Goal: Find contact information: Find contact information

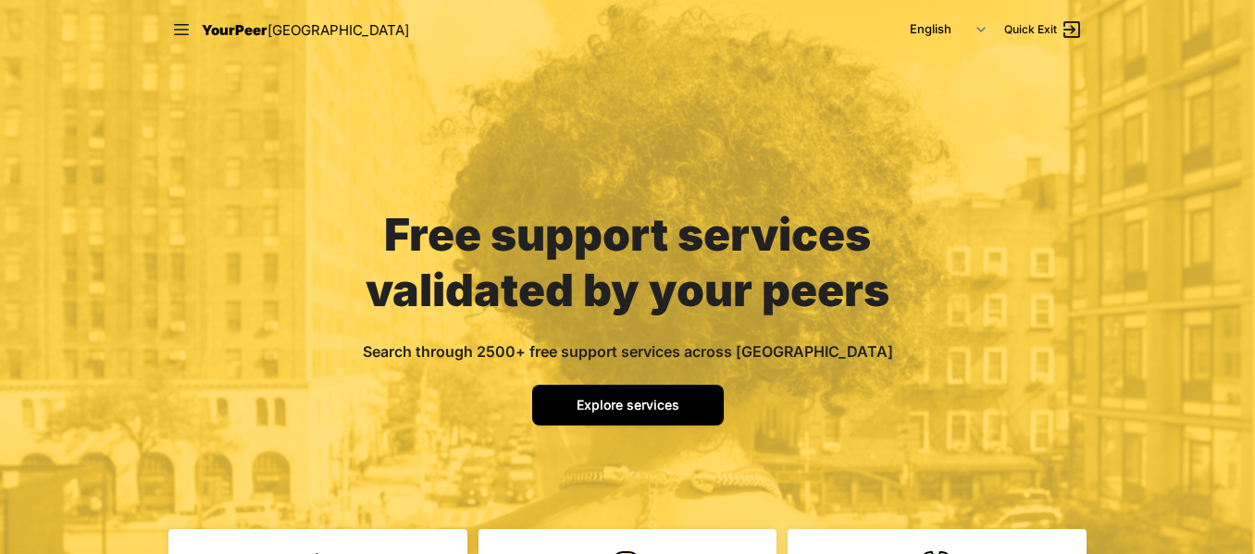
click at [603, 411] on span "Explore services" at bounding box center [627, 405] width 103 height 16
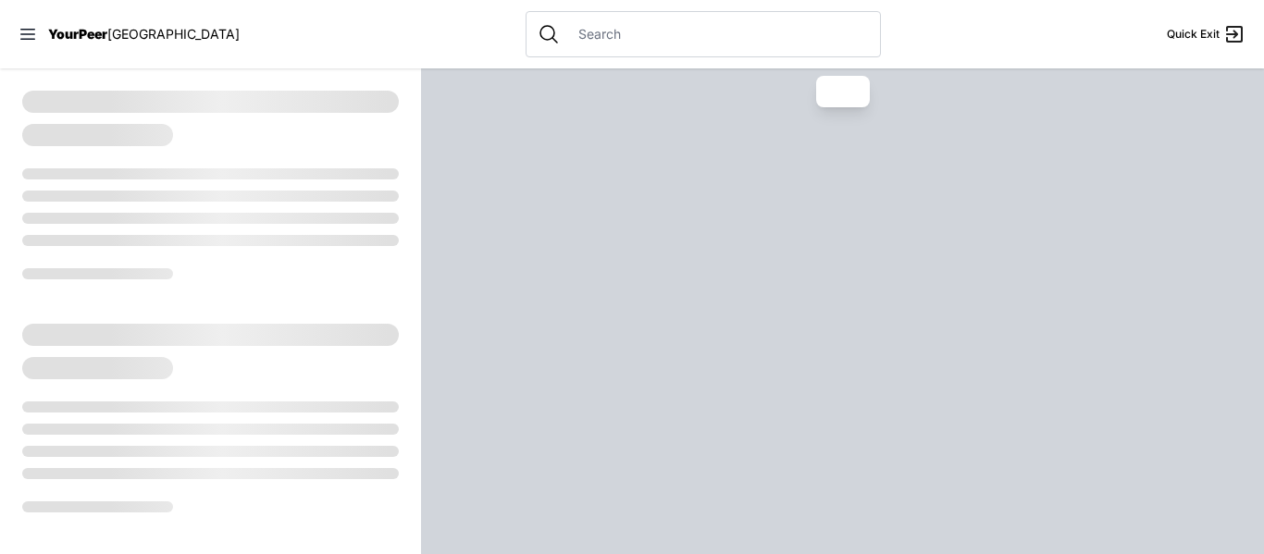
drag, startPoint x: 169, startPoint y: 257, endPoint x: 170, endPoint y: 229, distance: 27.8
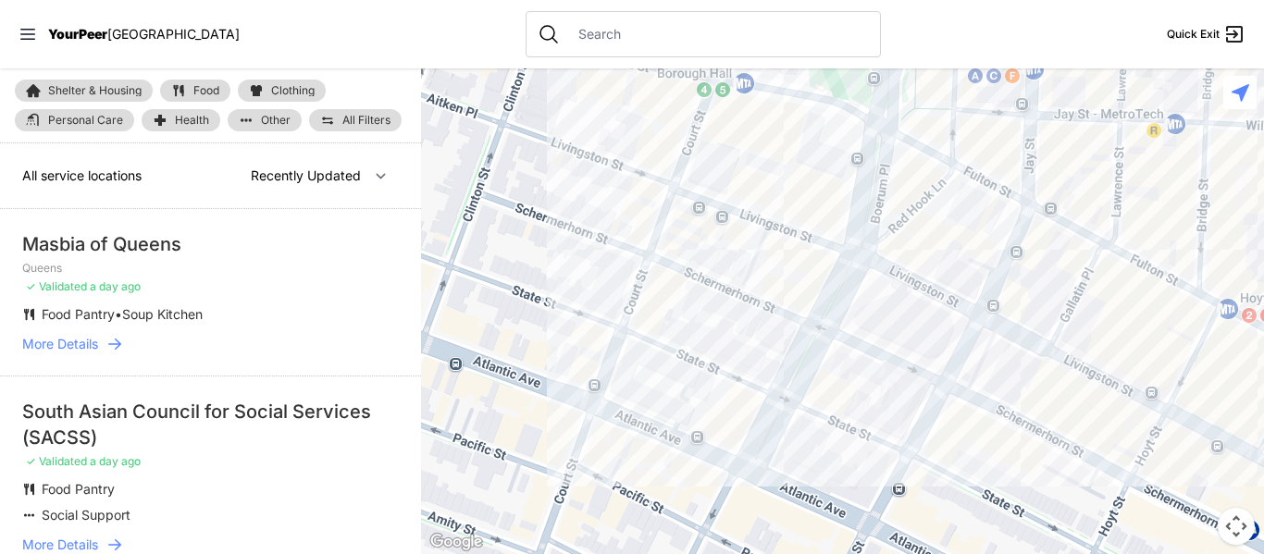
select select "nearby"
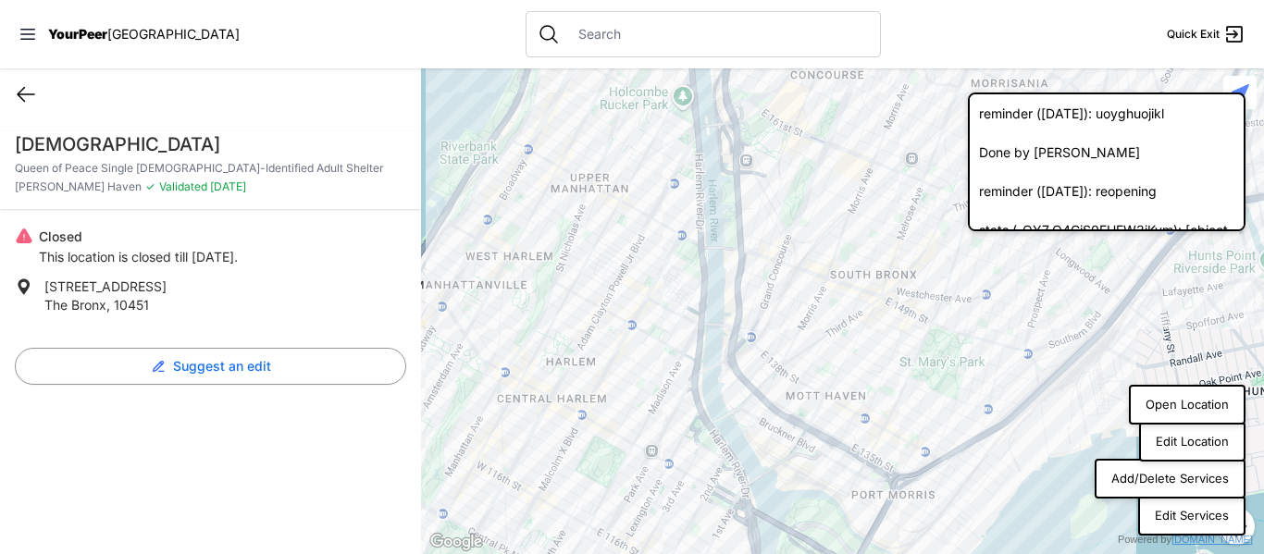
click at [15, 101] on icon at bounding box center [26, 94] width 22 height 22
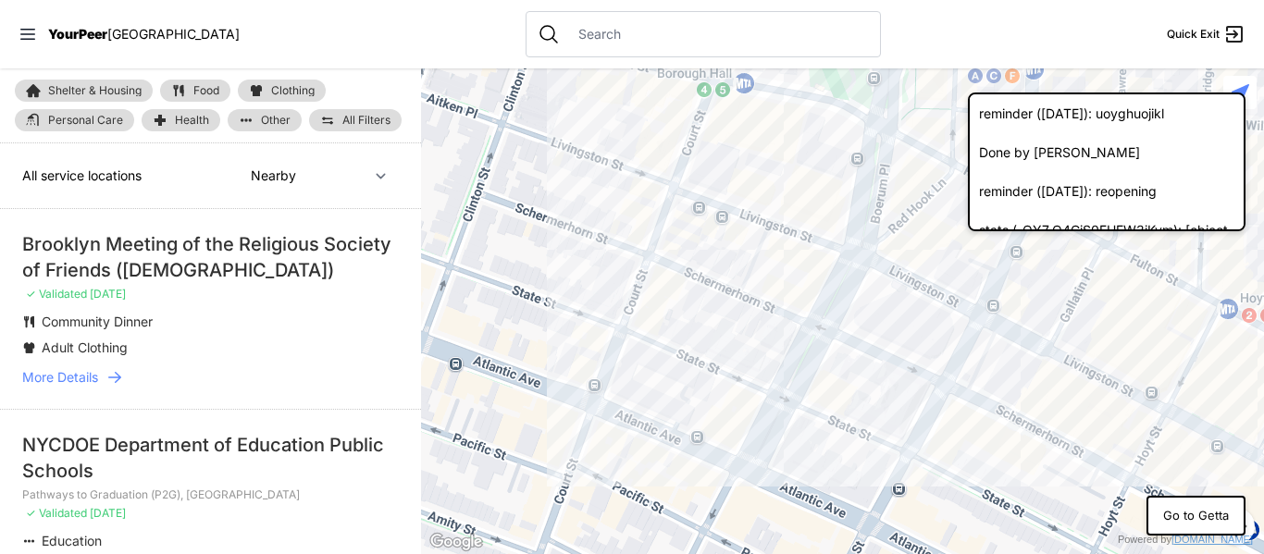
click at [78, 383] on span "More Details" at bounding box center [60, 377] width 76 height 19
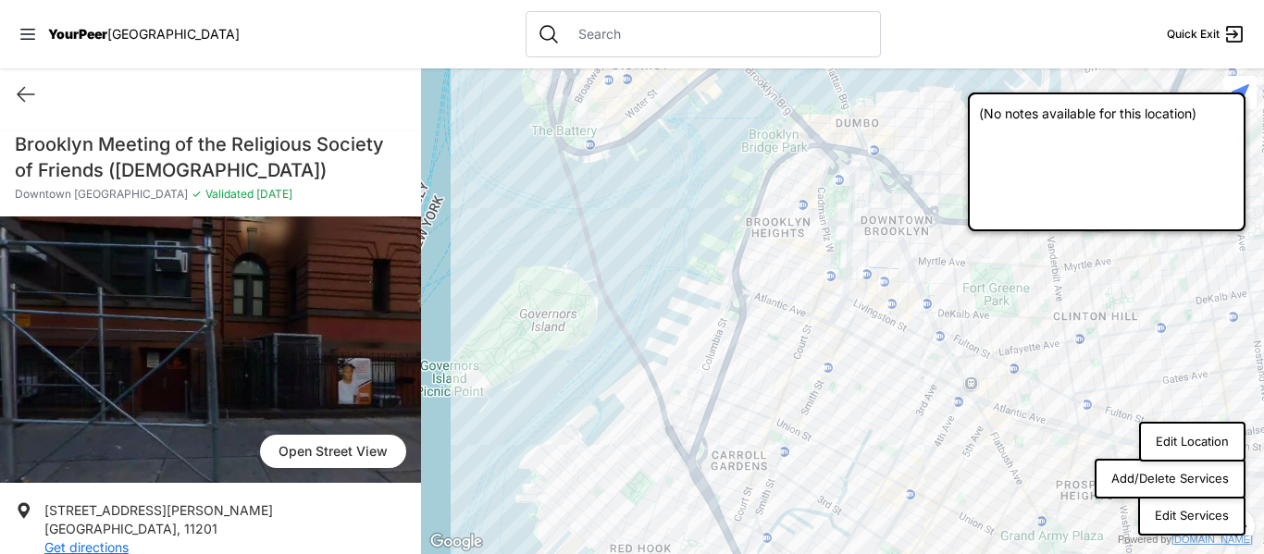
scroll to position [397, 0]
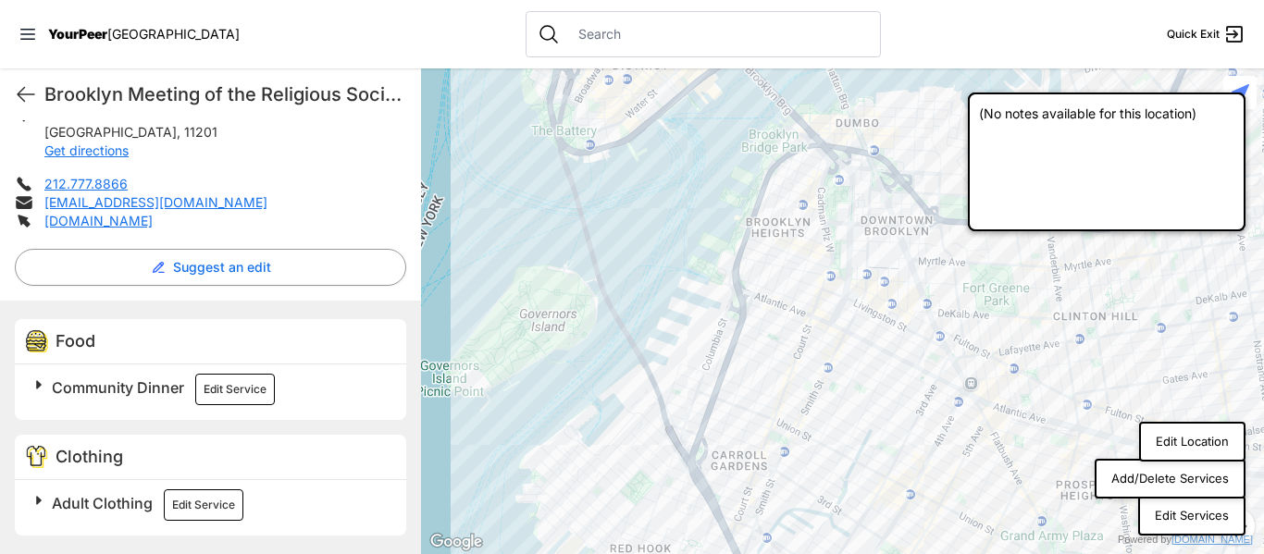
click at [151, 387] on span "Community Dinner" at bounding box center [118, 387] width 132 height 19
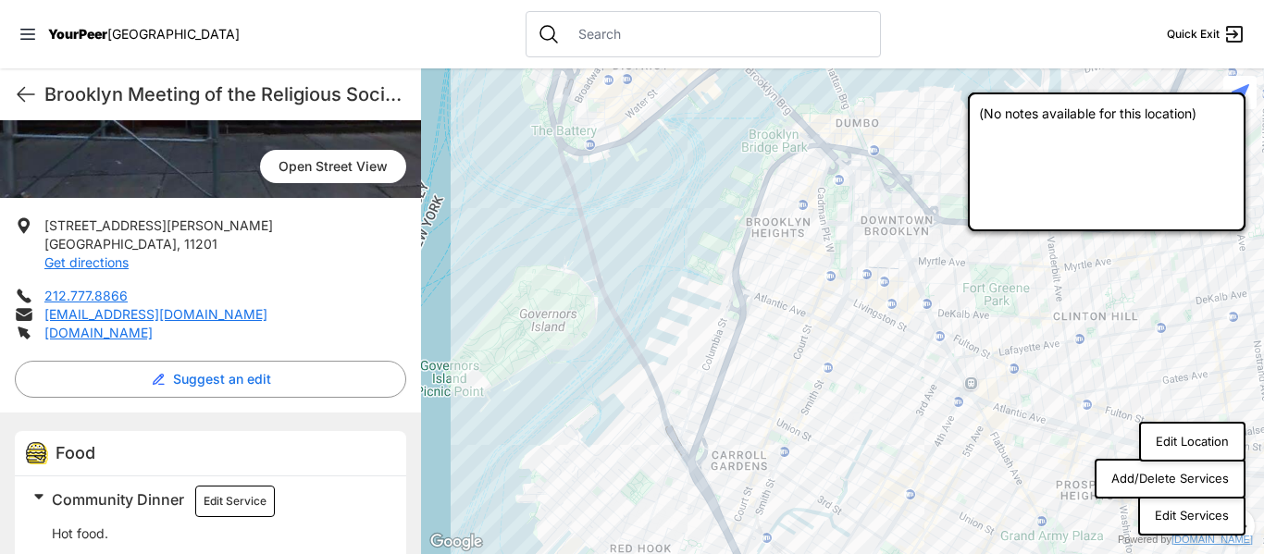
scroll to position [601, 0]
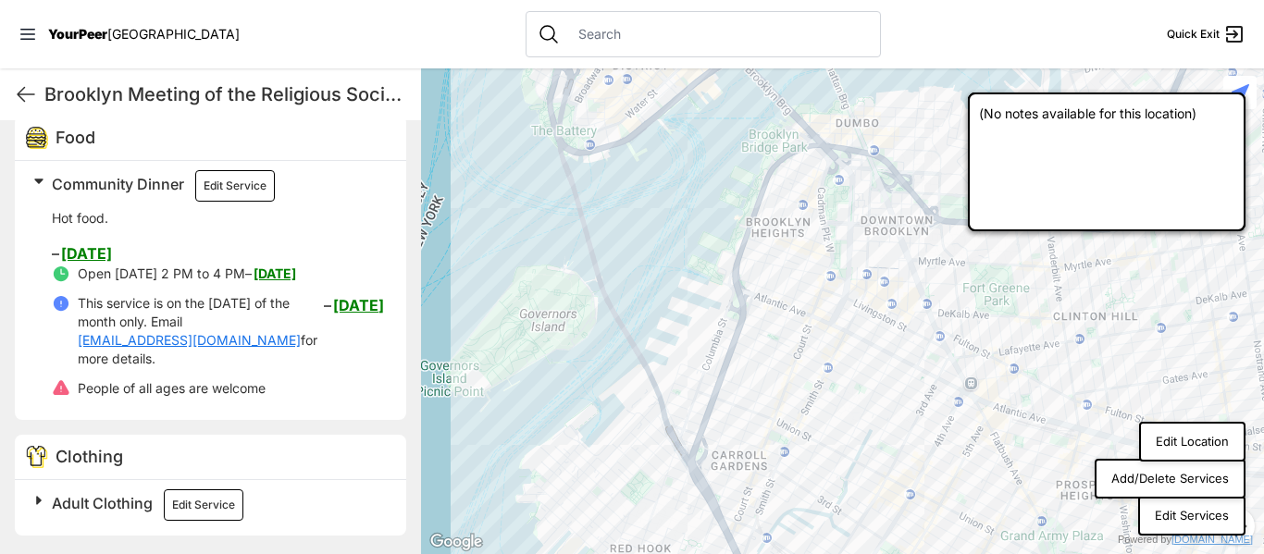
click at [296, 271] on link "[DATE]" at bounding box center [275, 274] width 43 height 16
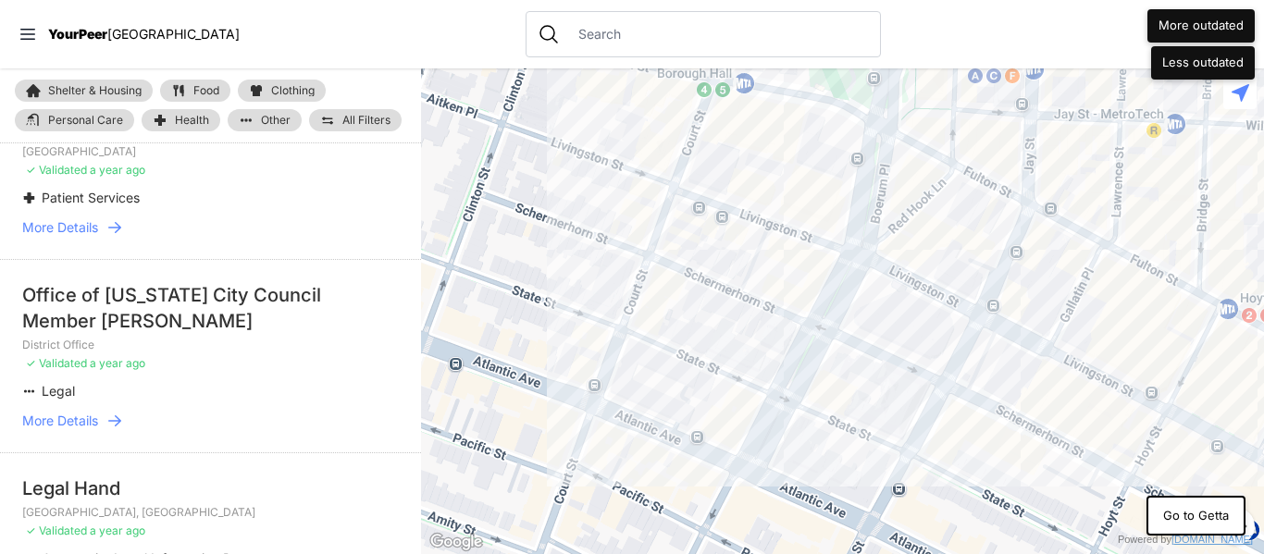
scroll to position [2868, 0]
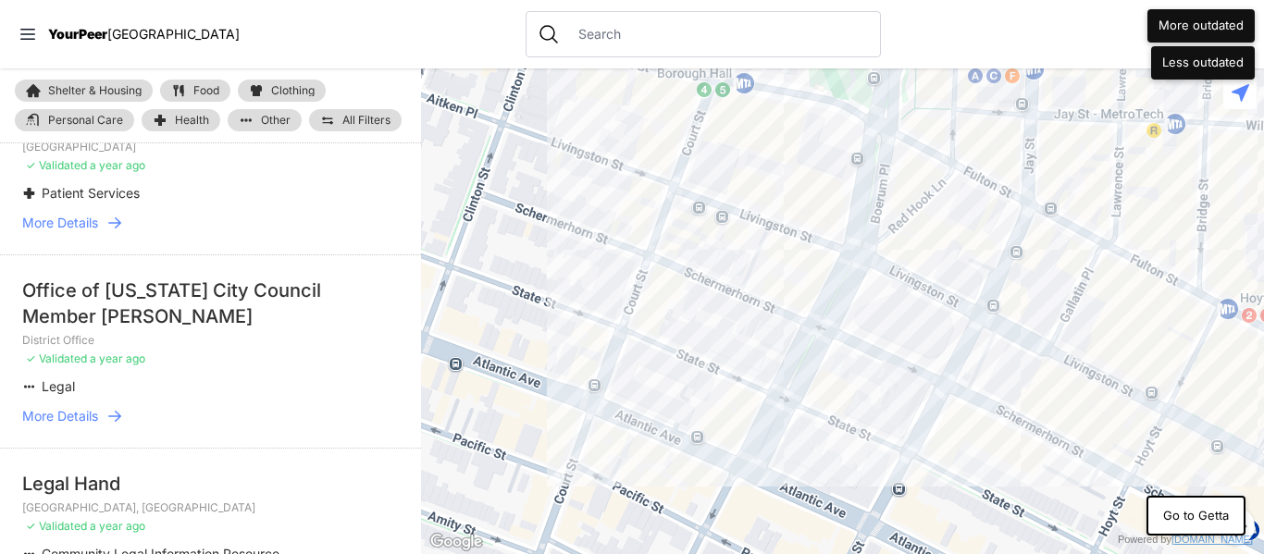
click at [88, 407] on span "More Details" at bounding box center [60, 416] width 76 height 19
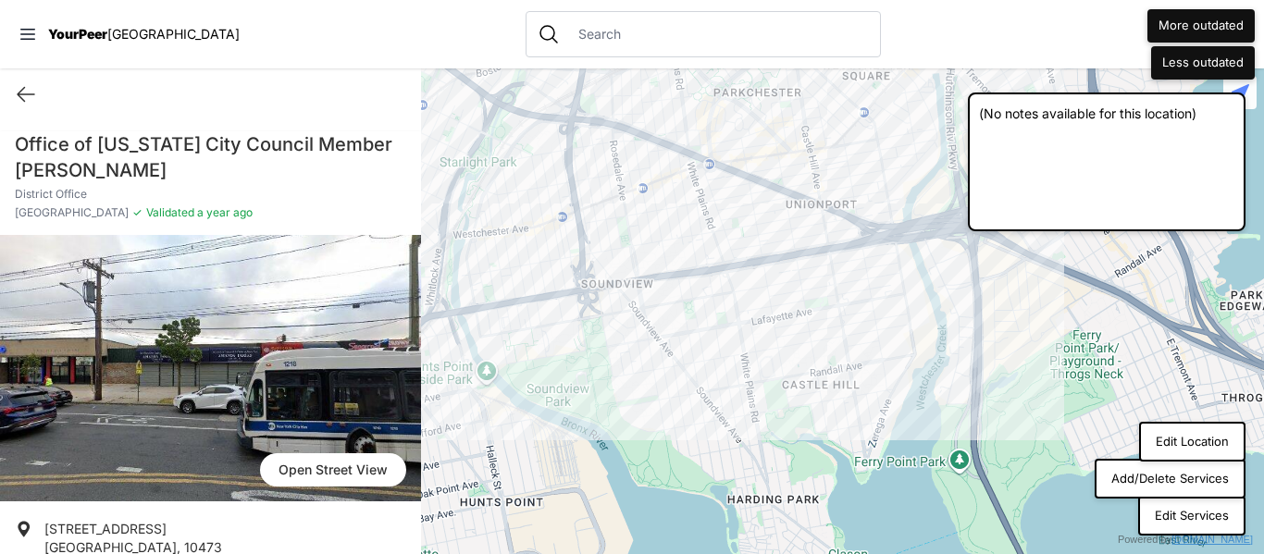
scroll to position [272, 0]
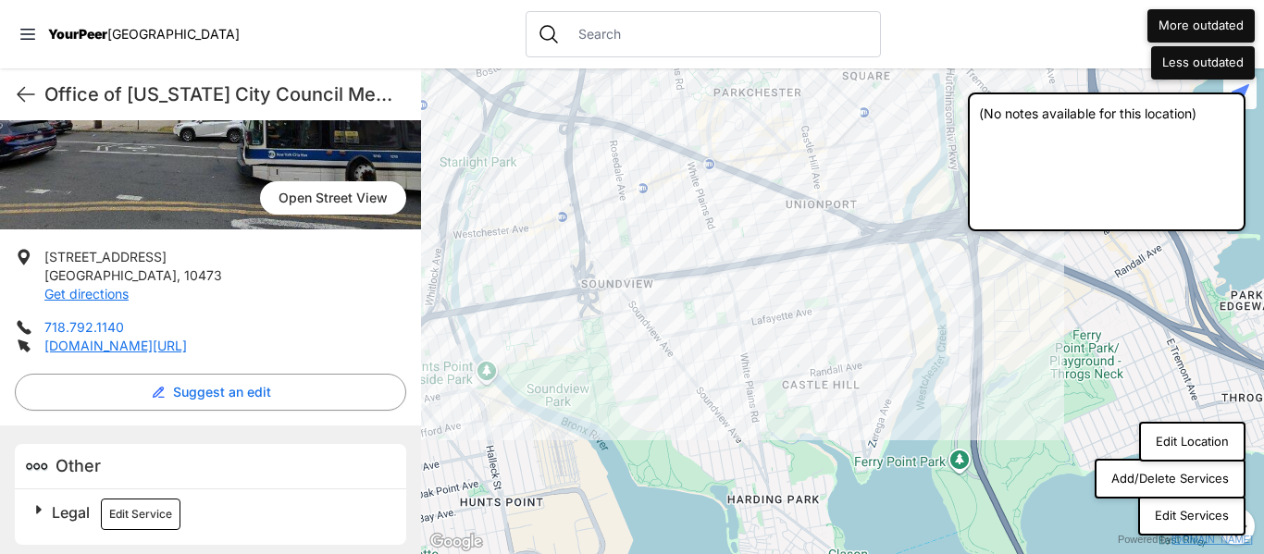
click at [81, 325] on link "718.792.1140" at bounding box center [84, 327] width 80 height 16
click at [77, 505] on span "Legal" at bounding box center [71, 512] width 38 height 19
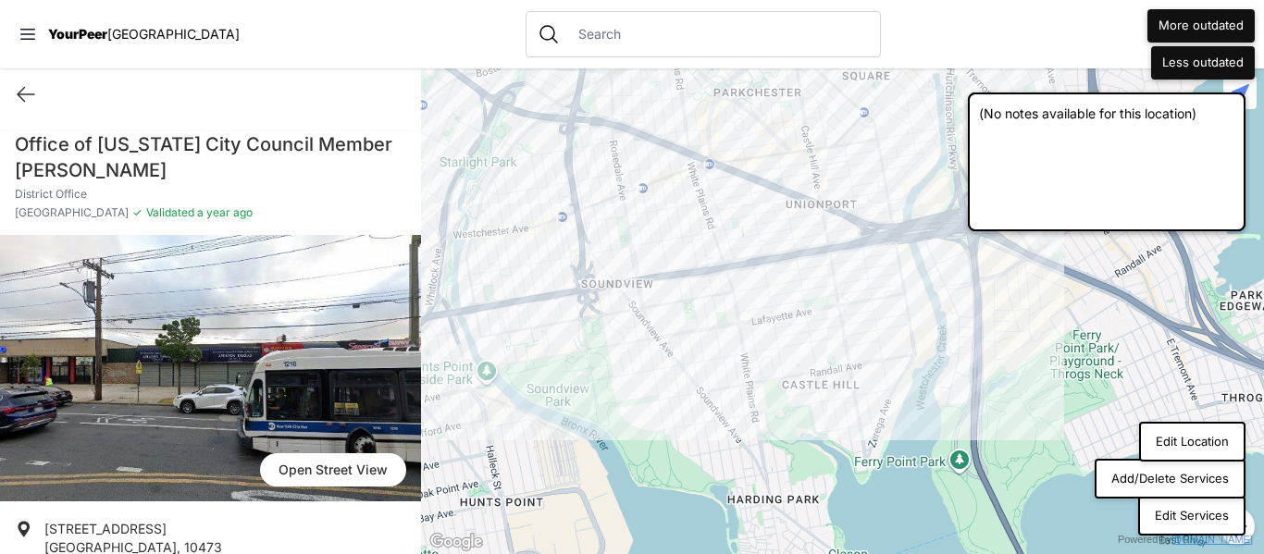
scroll to position [485, 0]
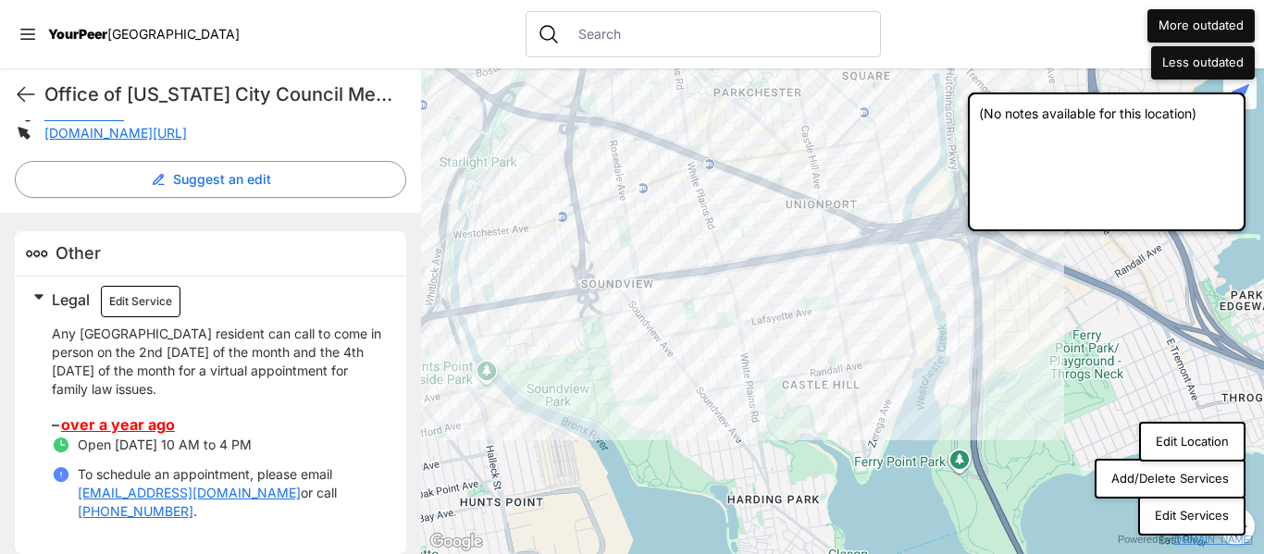
click at [148, 489] on link "cprisco@council.nyc.gov" at bounding box center [189, 493] width 223 height 19
drag, startPoint x: 229, startPoint y: 489, endPoint x: 75, endPoint y: 499, distance: 154.8
click at [75, 499] on li "To schedule an appointment, please email cprisco@council.nyc.gov or call (718) …" at bounding box center [218, 493] width 332 height 56
copy link "cprisco@council.nyc.gov"
